Goal: Navigation & Orientation: Find specific page/section

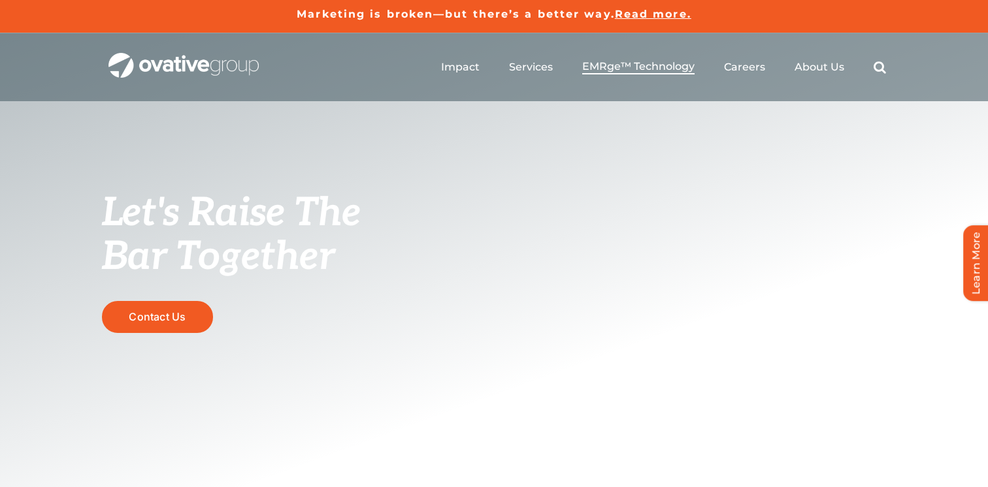
click at [626, 67] on span "EMRge™ Technology" at bounding box center [638, 66] width 112 height 13
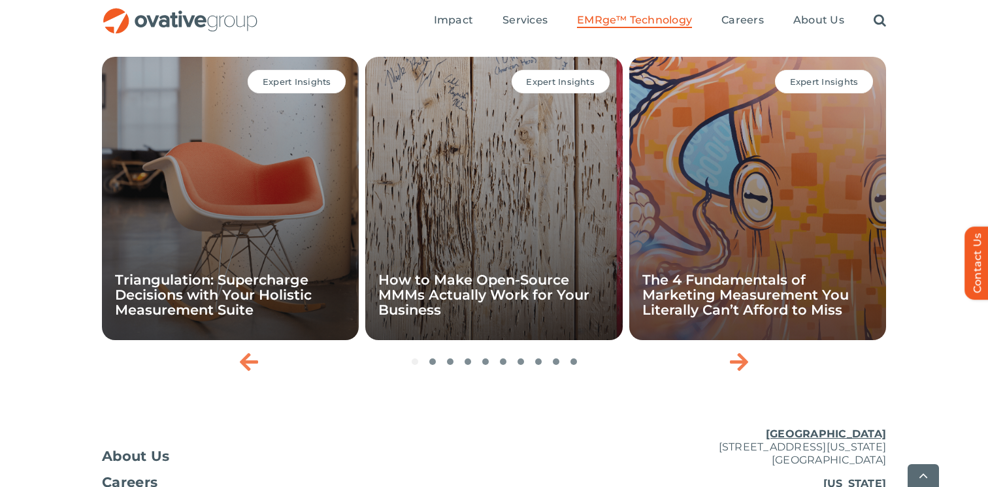
scroll to position [4298, 0]
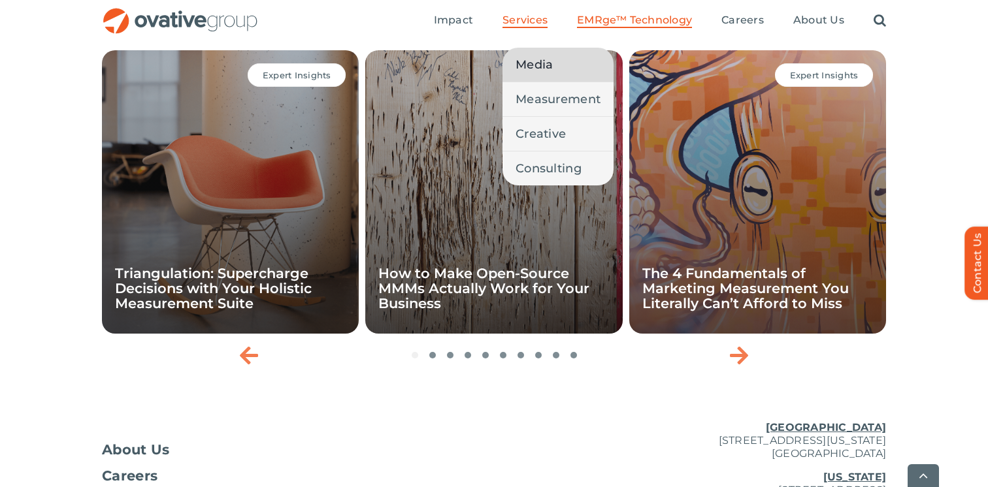
click at [540, 58] on span "Media" at bounding box center [533, 65] width 37 height 18
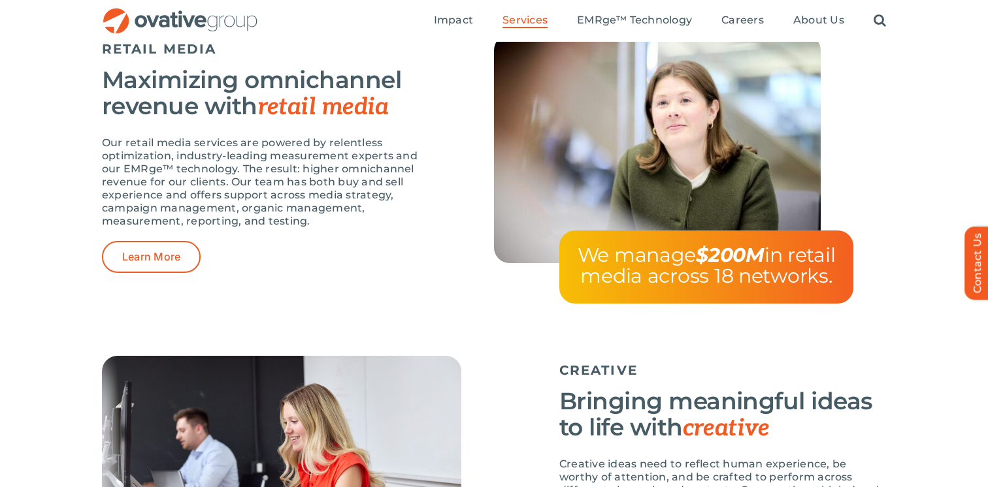
scroll to position [1786, 0]
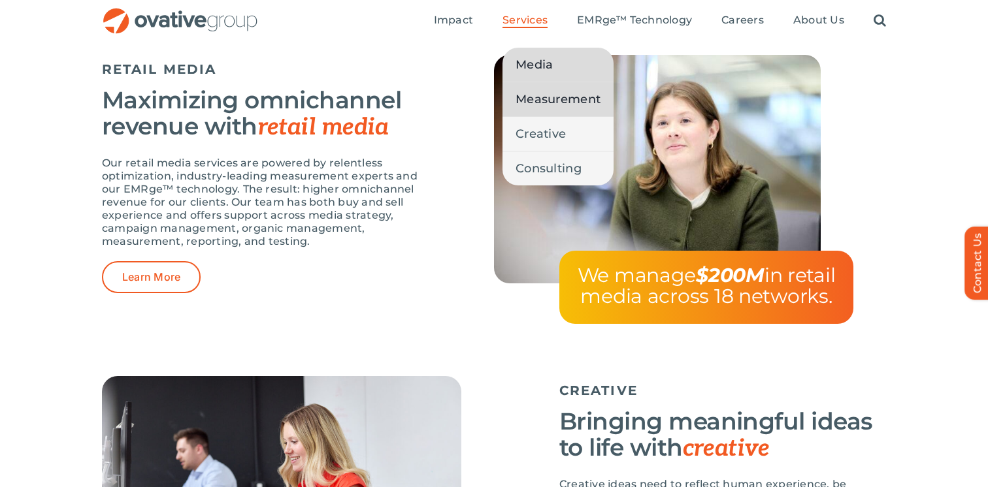
click at [542, 95] on span "Measurement" at bounding box center [557, 99] width 85 height 18
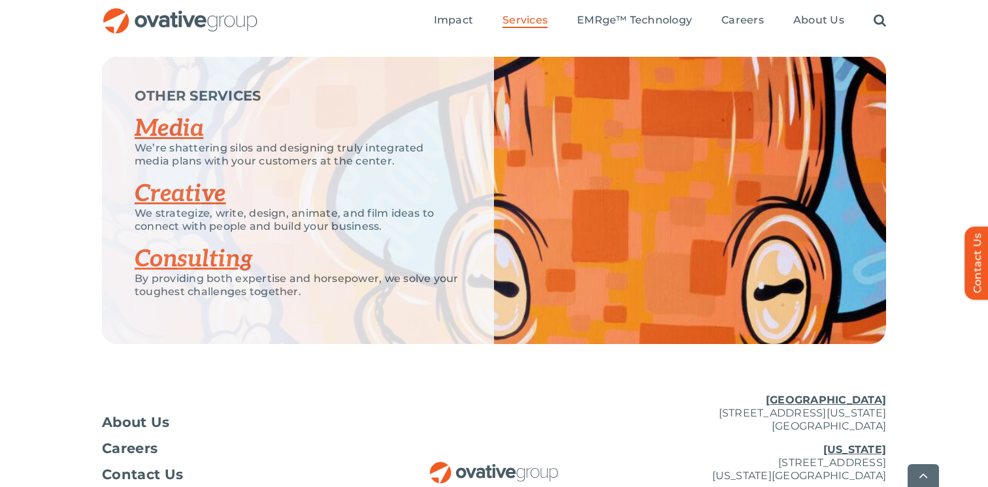
scroll to position [2652, 0]
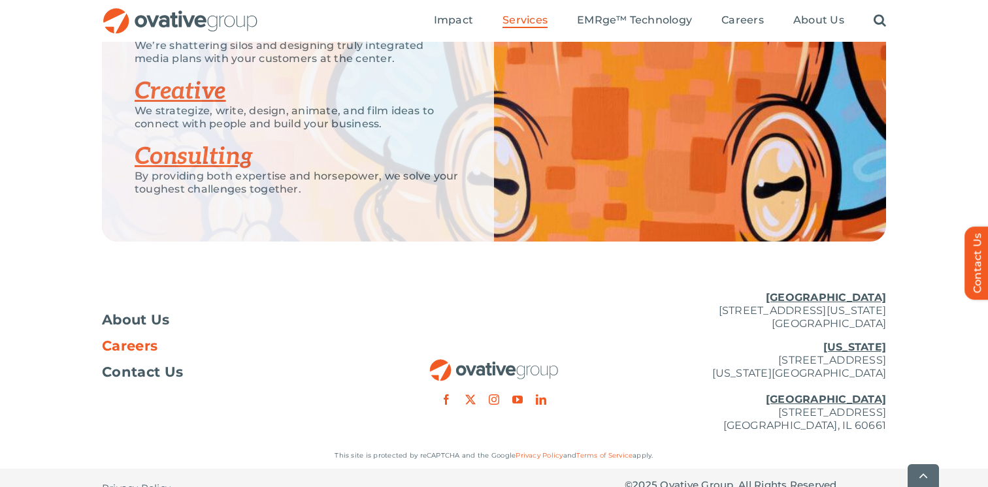
click at [137, 340] on span "Careers" at bounding box center [130, 346] width 56 height 13
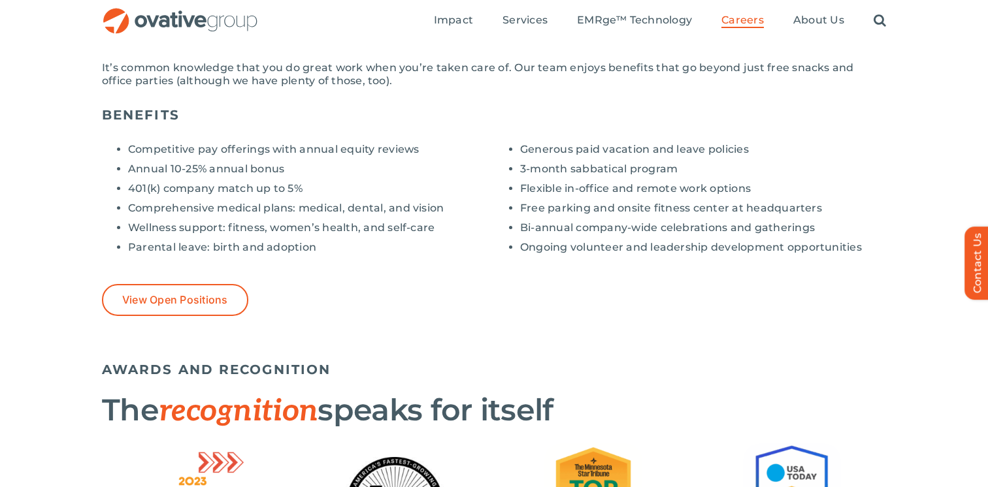
scroll to position [914, 0]
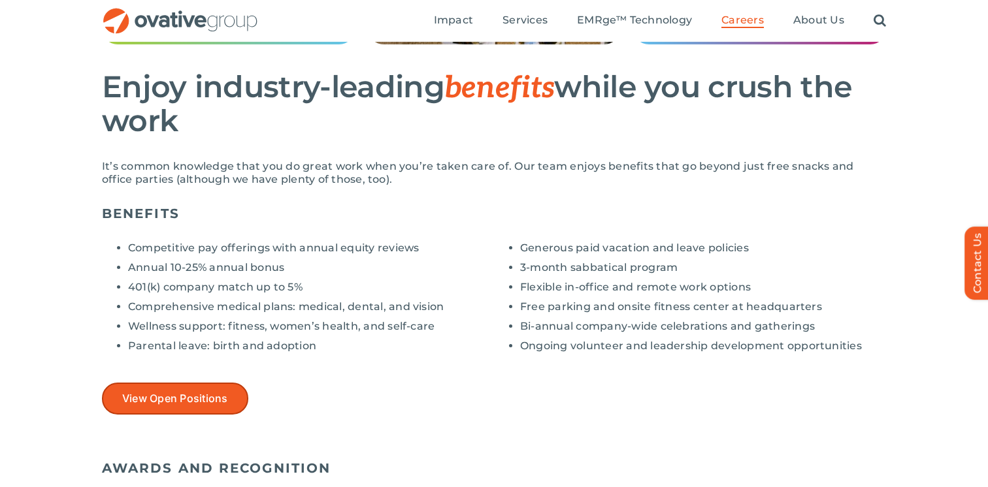
click at [146, 402] on span "View Open Positions" at bounding box center [175, 399] width 106 height 12
